Goal: Information Seeking & Learning: Learn about a topic

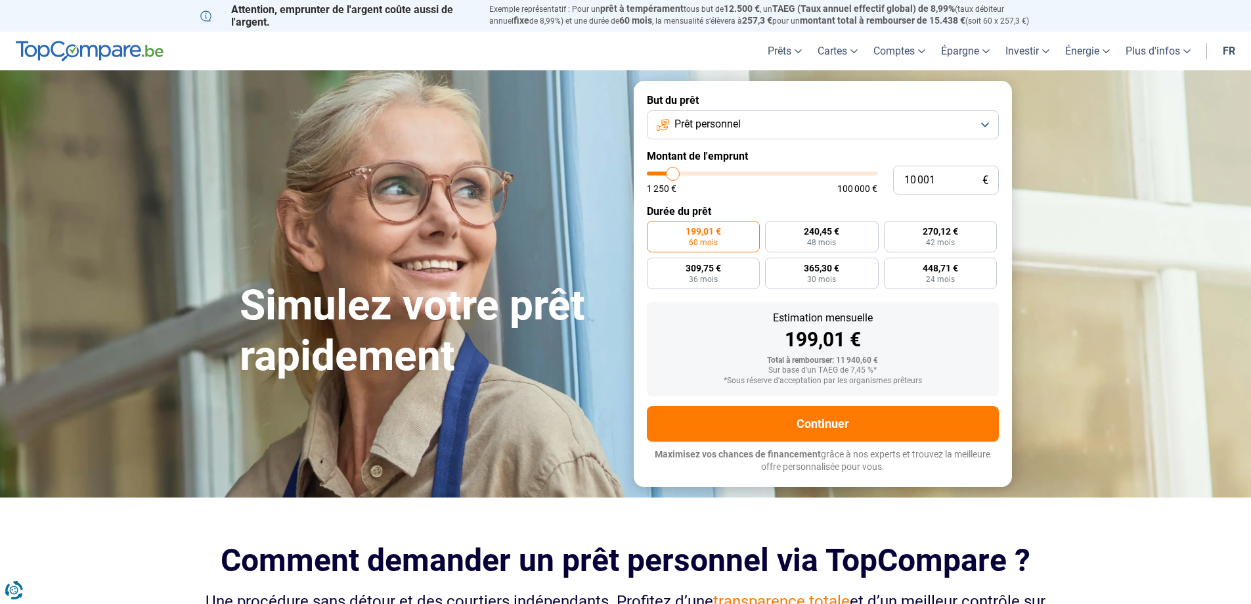
type input "11 000"
type input "11000"
type input "10 250"
type input "10250"
type input "10 000"
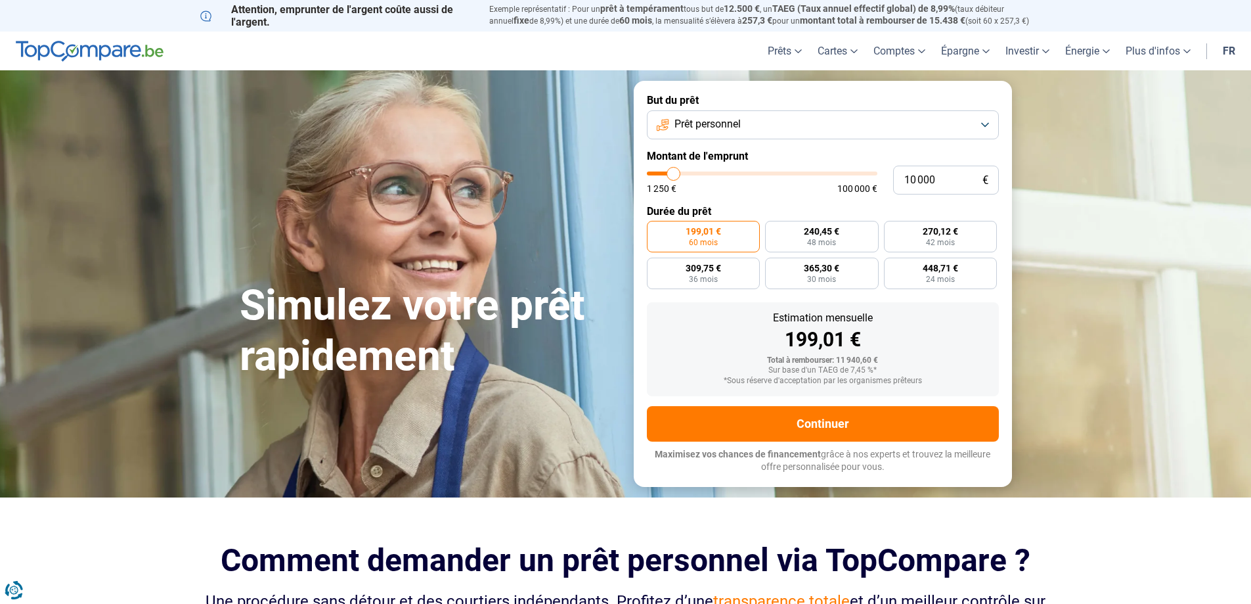
type input "10000"
type input "9 750"
type input "9750"
type input "9 500"
type input "9500"
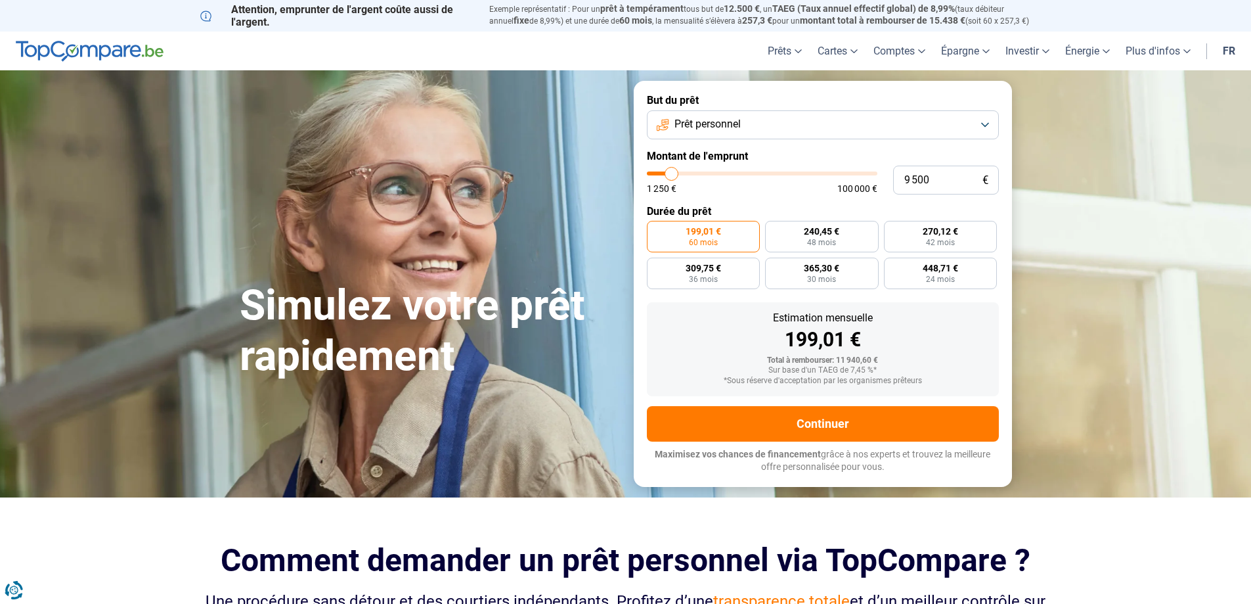
type input "8 750"
type input "8750"
type input "8 500"
type input "8500"
type input "8 250"
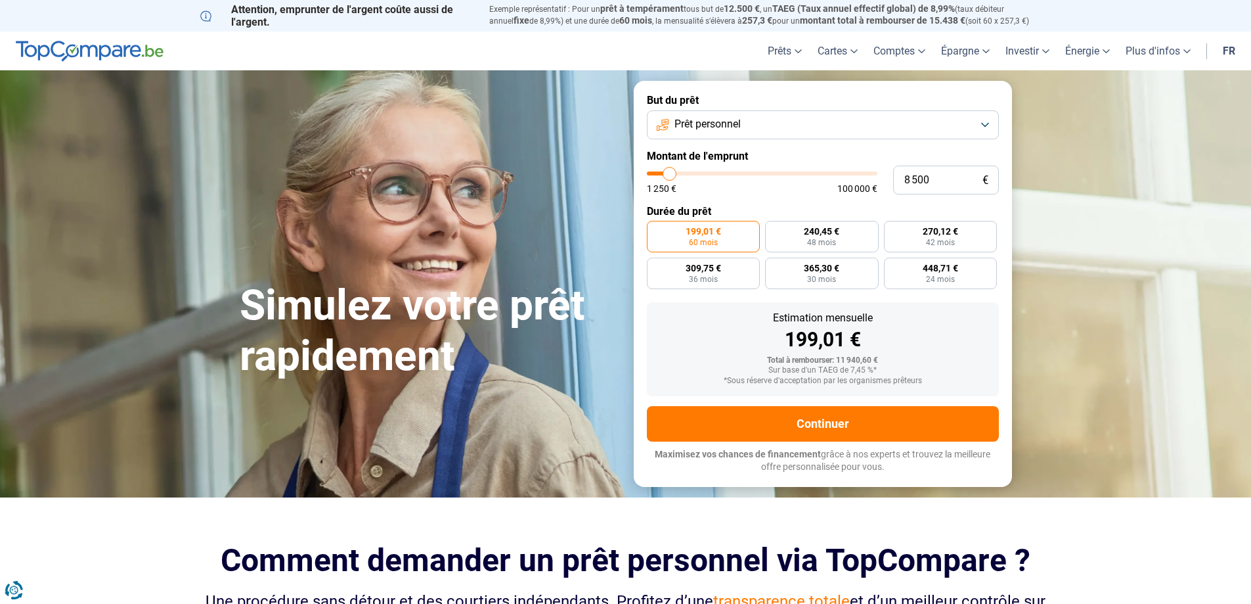
type input "8250"
type input "7 500"
type input "7500"
type input "7 250"
type input "7250"
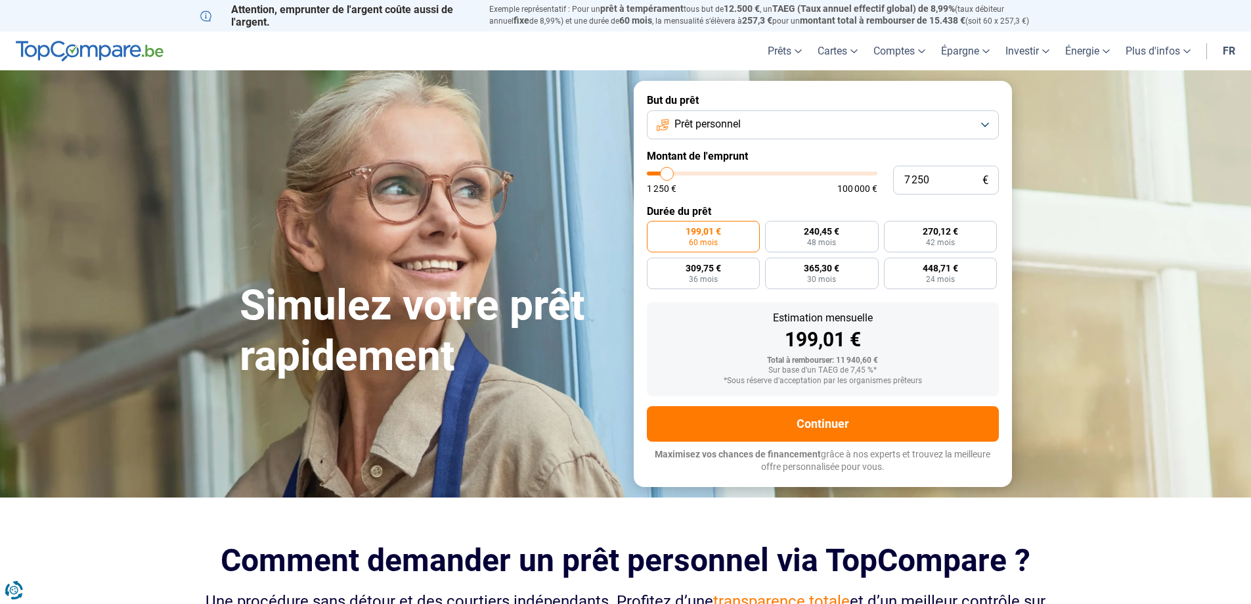
type input "7 000"
type input "7000"
type input "6 750"
type input "6750"
type input "6 000"
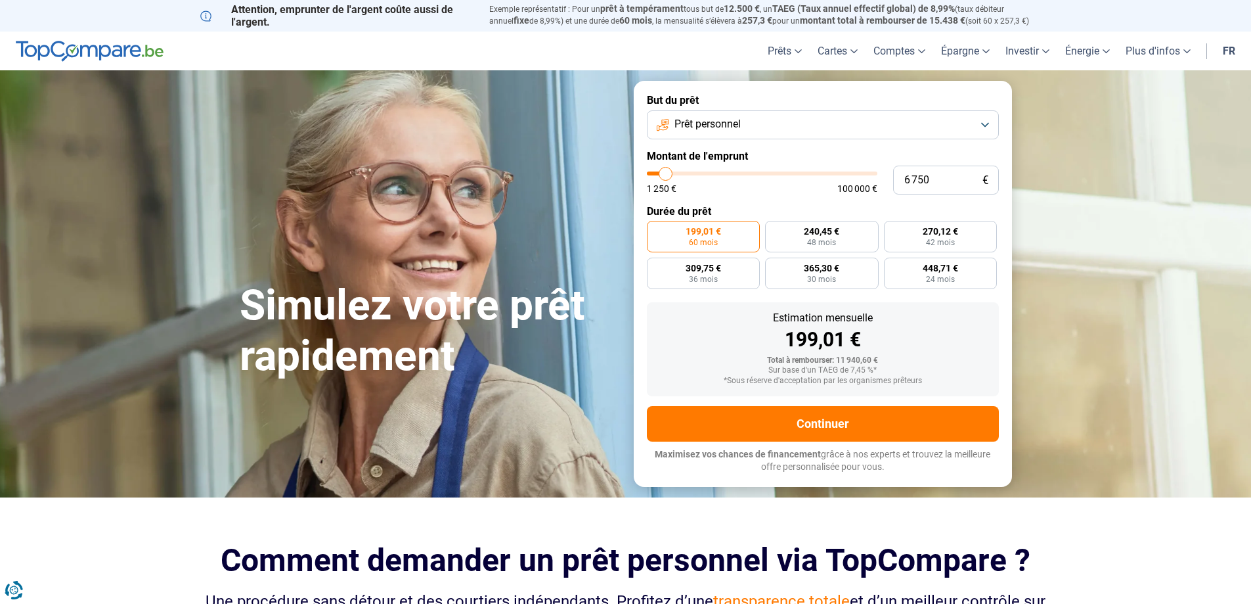
type input "6000"
type input "5 750"
type input "5750"
type input "5 500"
type input "5500"
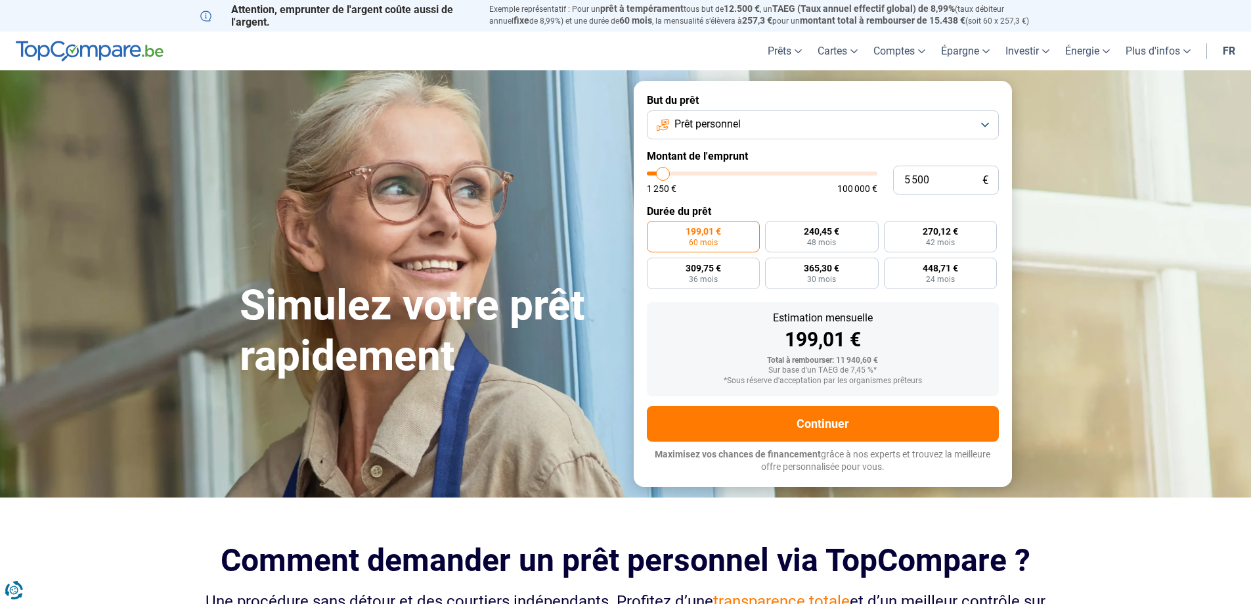
type input "5 000"
type input "5000"
type input "4 500"
type input "4500"
type input "5 250"
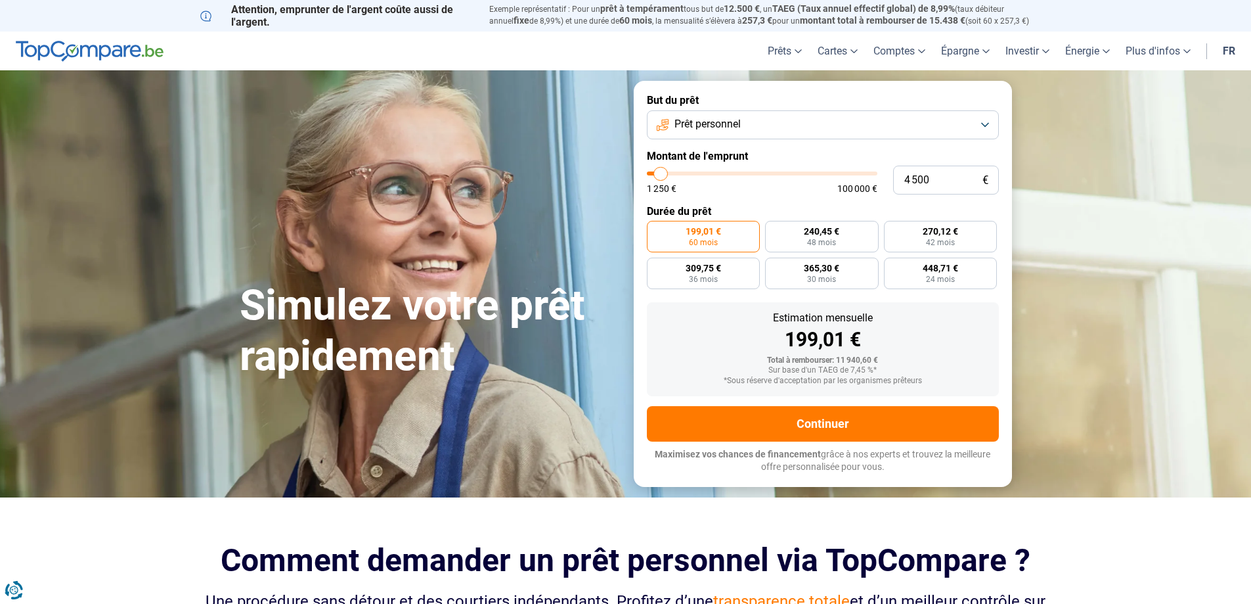
type input "5250"
type input "5 500"
type input "5500"
type input "5 250"
type input "5250"
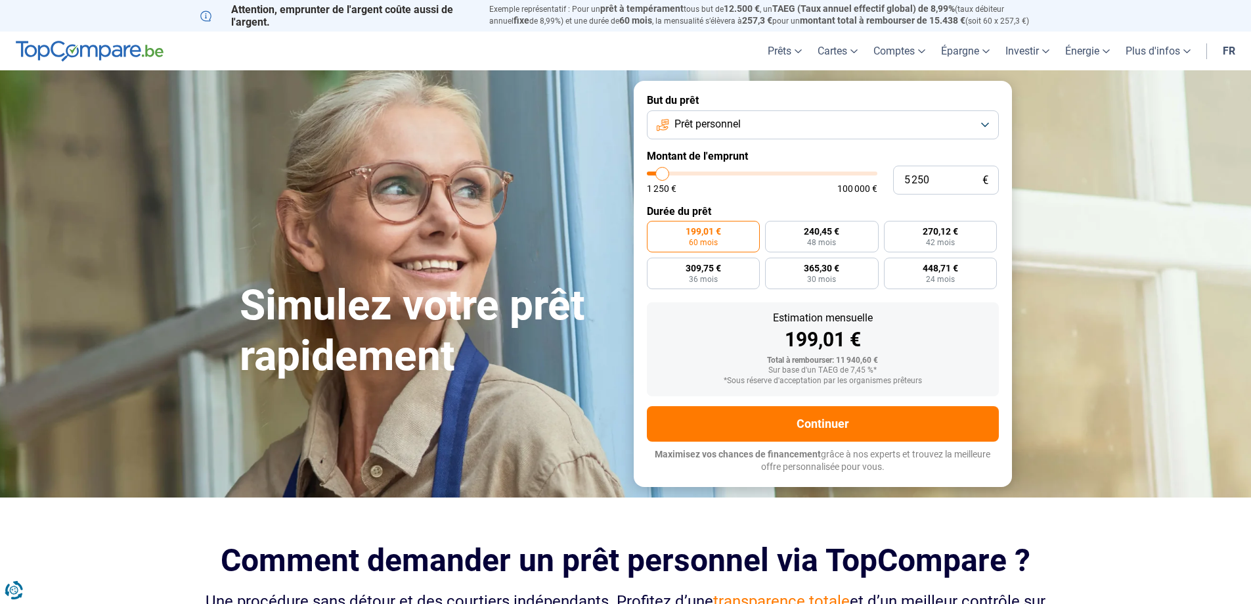
type input "5 000"
drag, startPoint x: 675, startPoint y: 173, endPoint x: 662, endPoint y: 178, distance: 14.1
type input "5000"
click at [662, 175] on input "range" at bounding box center [762, 173] width 231 height 4
radio input "true"
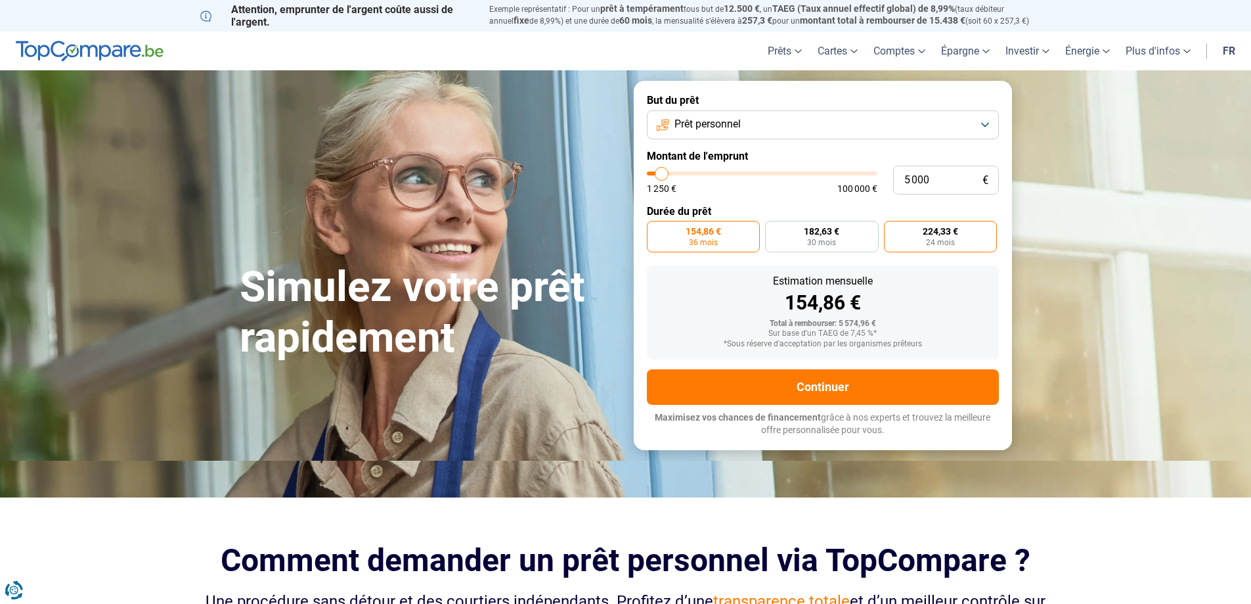
click at [969, 229] on label "224,33 € 24 mois" at bounding box center [941, 237] width 114 height 32
click at [892, 229] on input "224,33 € 24 mois" at bounding box center [888, 225] width 9 height 9
radio input "true"
drag, startPoint x: 935, startPoint y: 183, endPoint x: 866, endPoint y: 183, distance: 69.0
click at [866, 183] on div "5 000 € 1 250 € 100 000 €" at bounding box center [823, 179] width 352 height 29
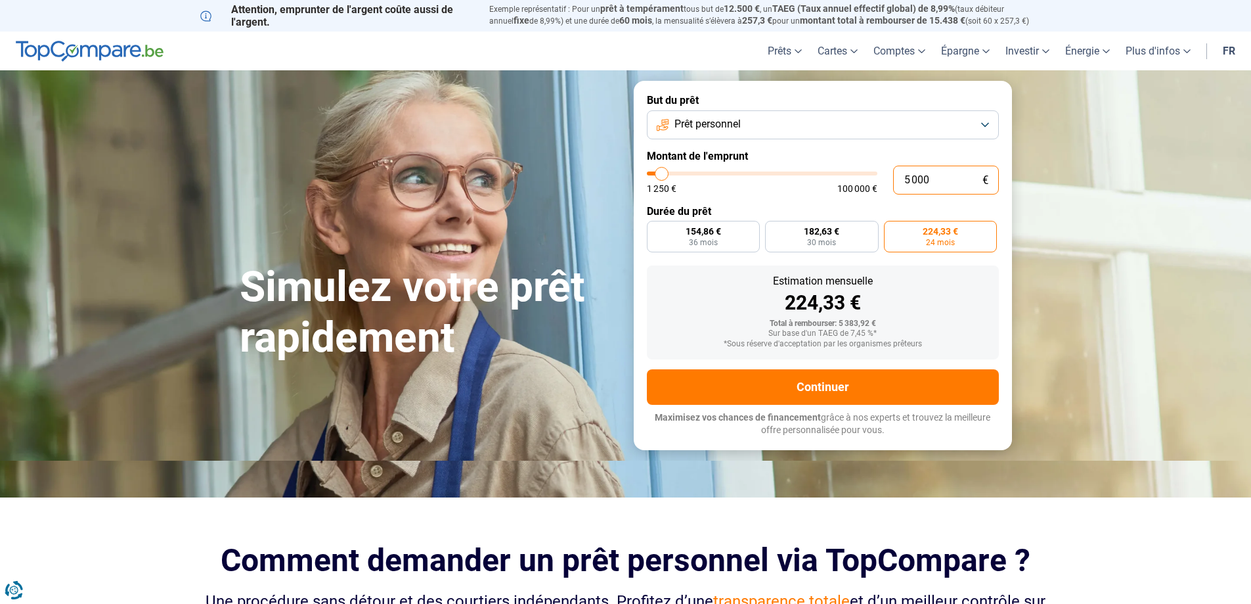
type input "4"
type input "1250"
type input "45"
type input "1250"
type input "450"
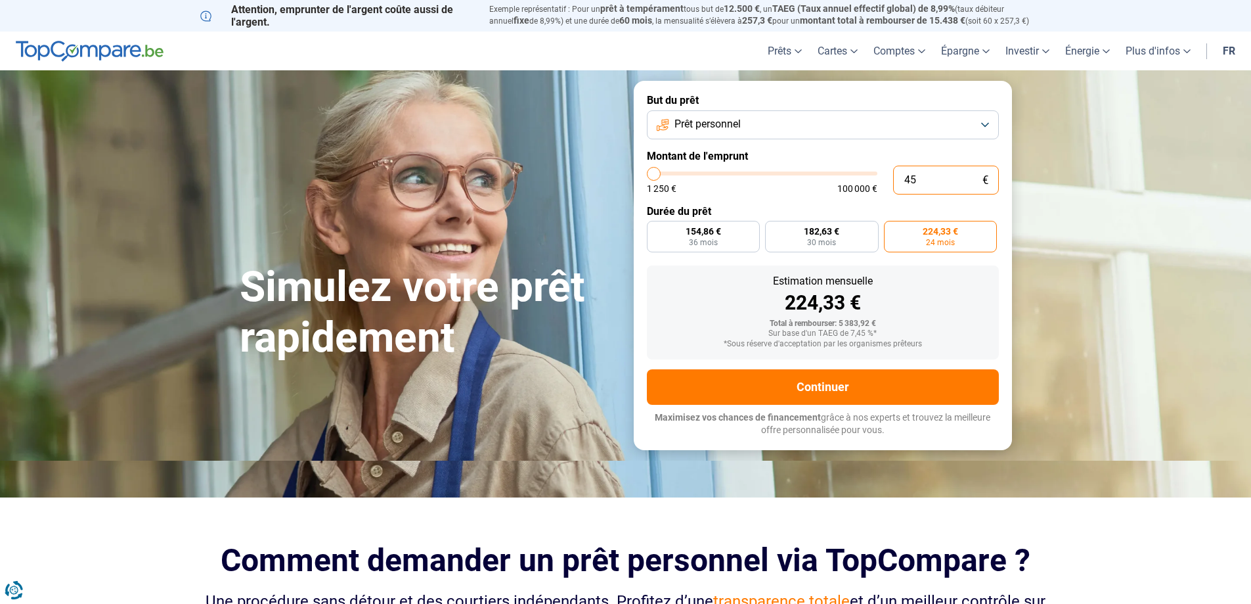
type input "1250"
type input "4 500"
type input "4500"
type input "4 500"
radio input "true"
